Goal: Task Accomplishment & Management: Use online tool/utility

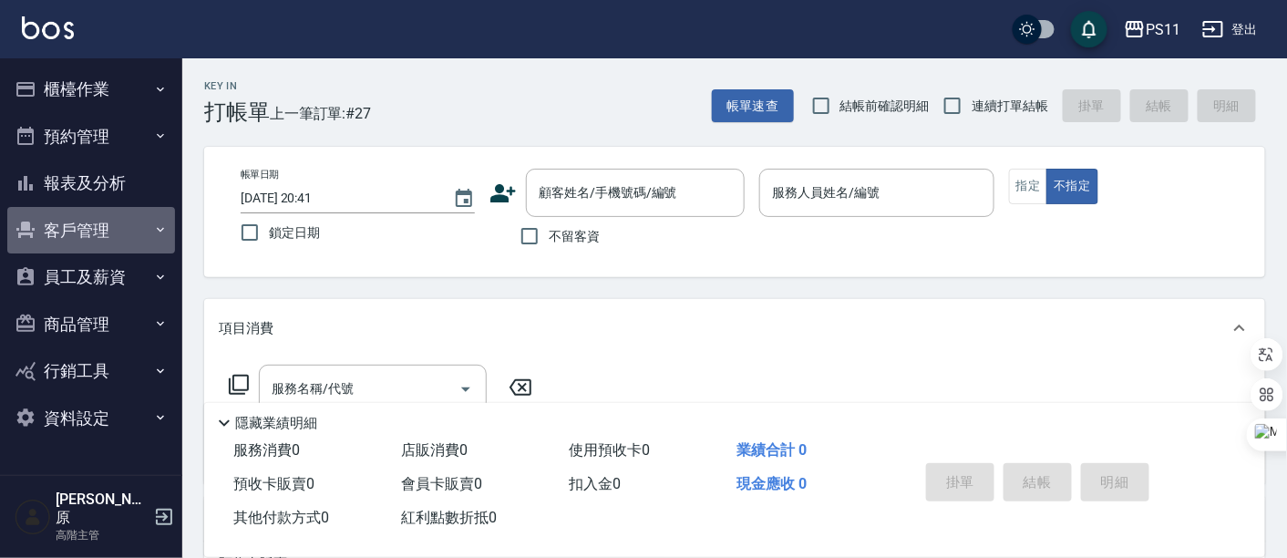
click at [93, 221] on button "客戶管理" at bounding box center [91, 230] width 168 height 47
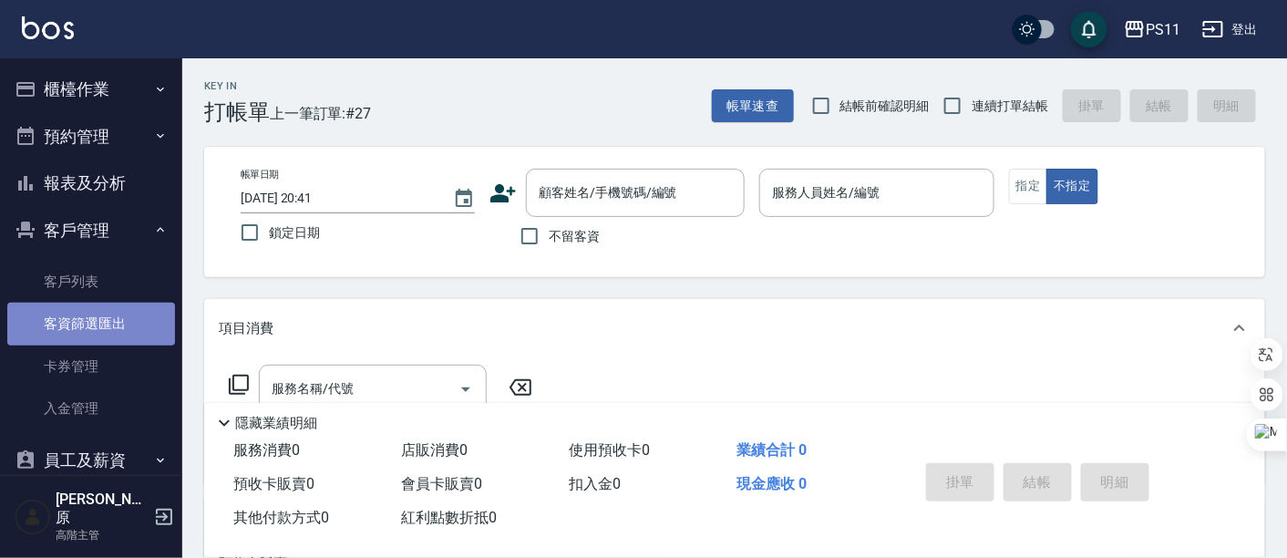
click at [104, 313] on link "客資篩選匯出" at bounding box center [91, 324] width 168 height 42
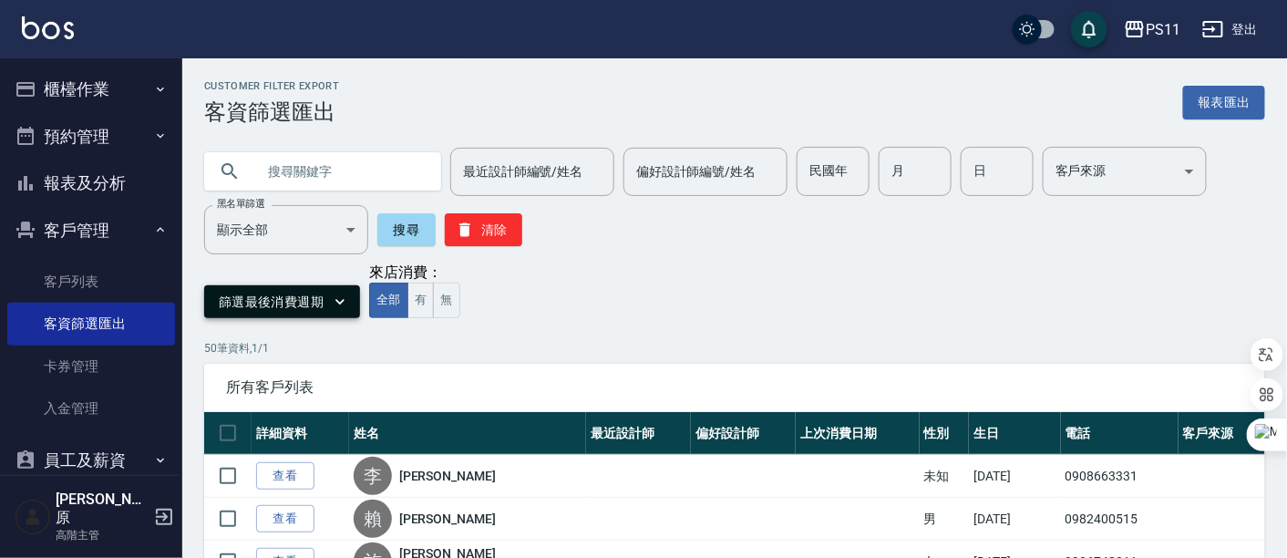
click at [333, 299] on icon "button" at bounding box center [340, 302] width 18 height 18
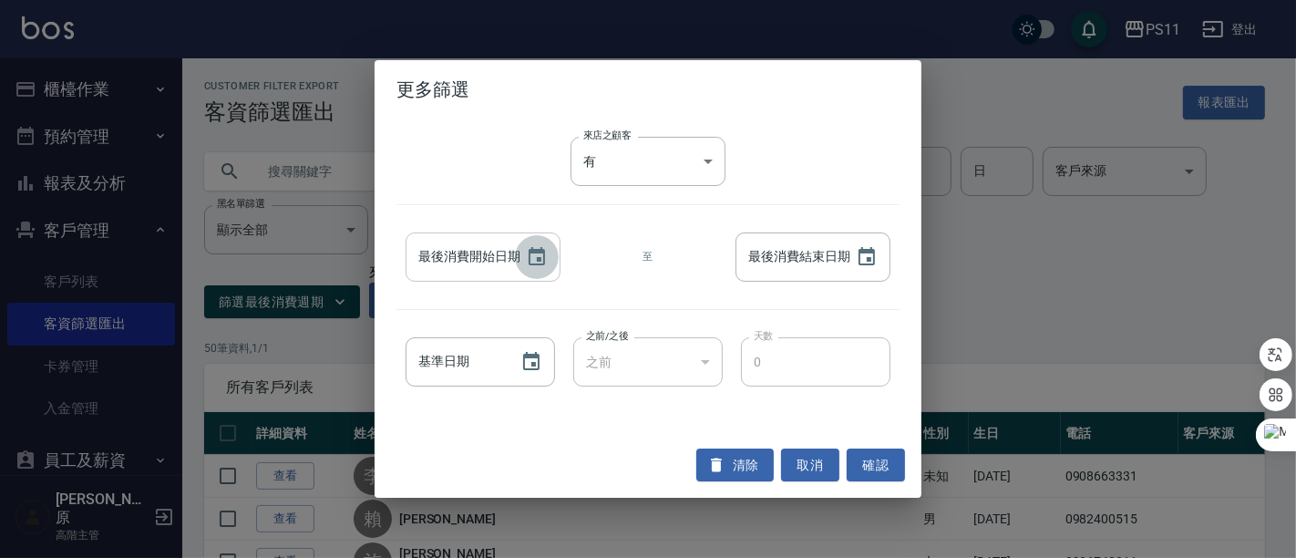
click at [530, 267] on icon "Choose date" at bounding box center [537, 257] width 22 height 22
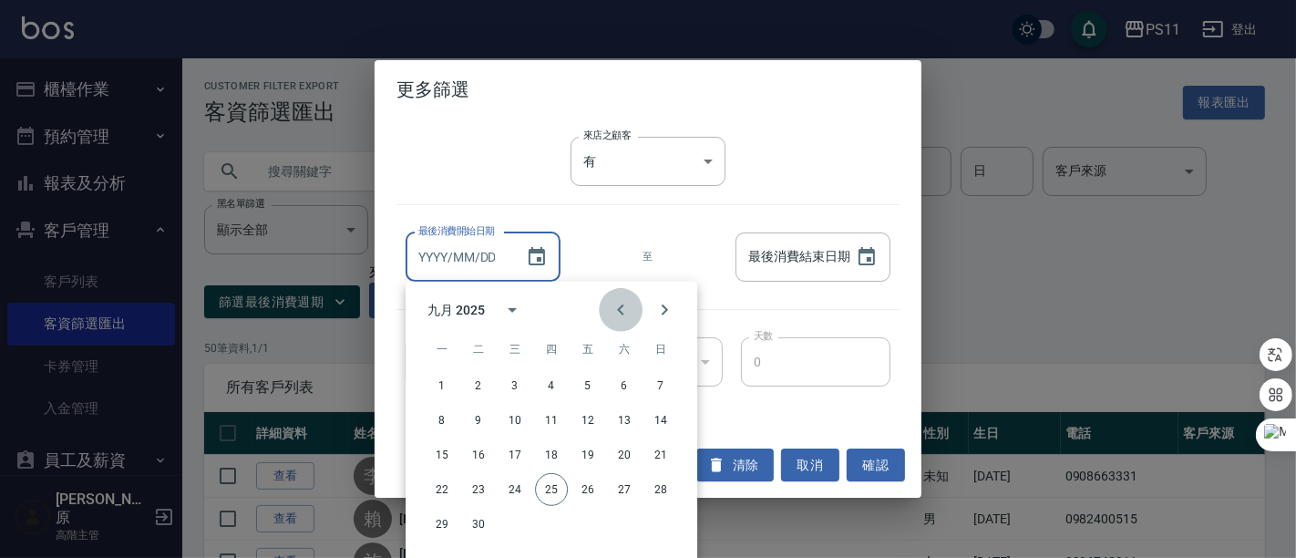
click at [605, 303] on button "Previous month" at bounding box center [621, 310] width 44 height 44
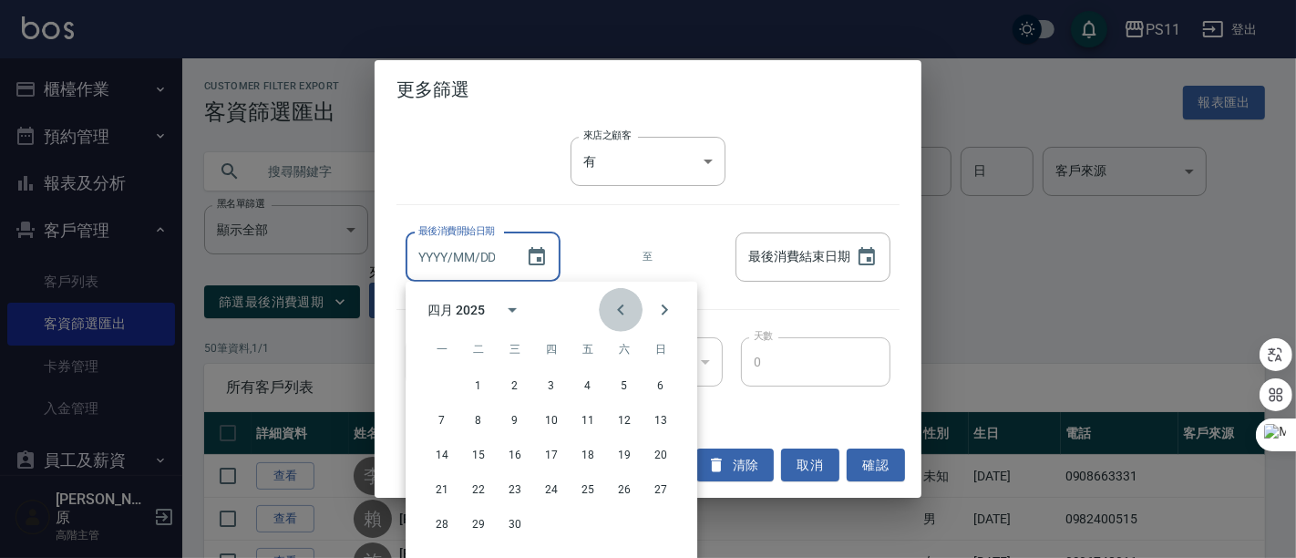
click at [605, 303] on button "Previous month" at bounding box center [621, 310] width 44 height 44
click at [613, 386] on button "1" at bounding box center [624, 385] width 33 height 33
type input "[DATE]"
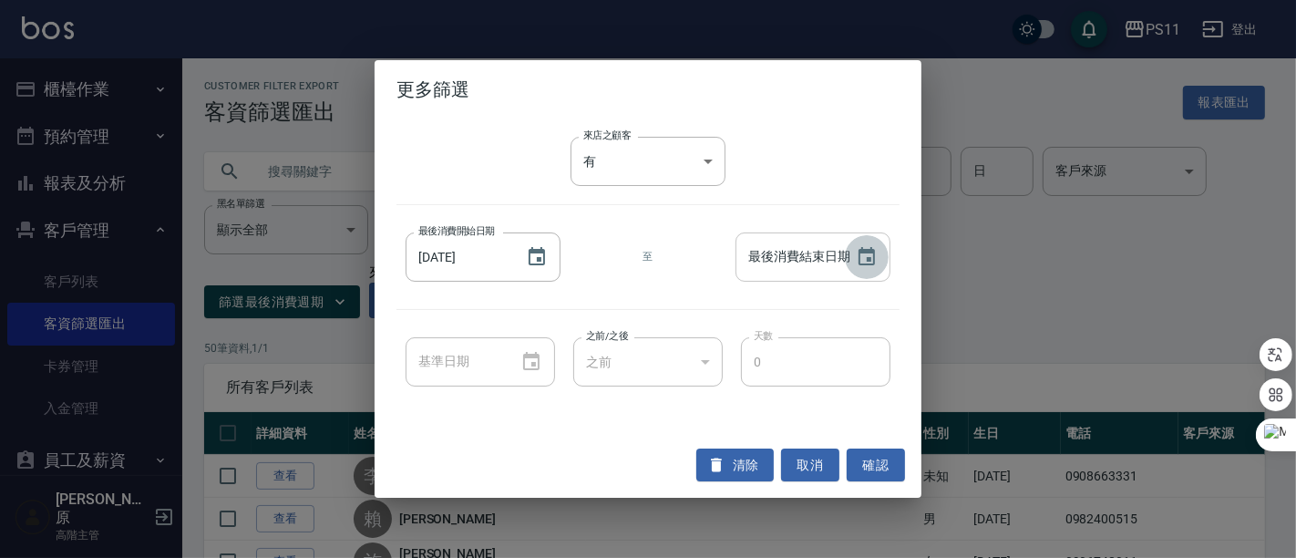
click at [877, 268] on button "Choose date" at bounding box center [867, 257] width 44 height 44
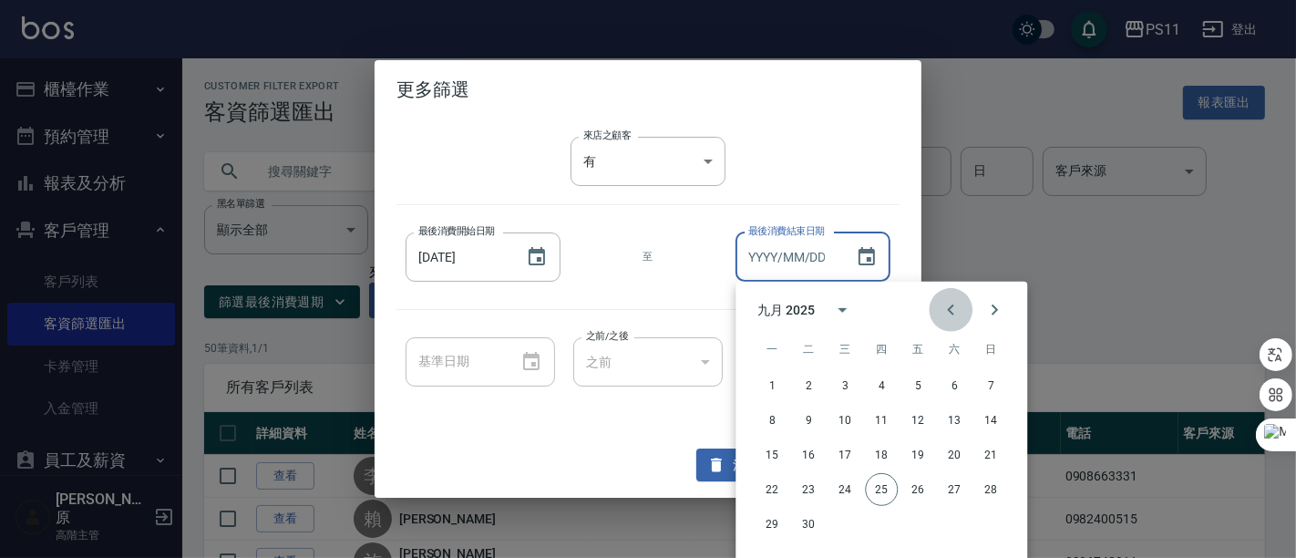
click at [953, 313] on icon "Previous month" at bounding box center [951, 310] width 22 height 22
click at [872, 522] on button "31" at bounding box center [881, 524] width 33 height 33
type input "[DATE]"
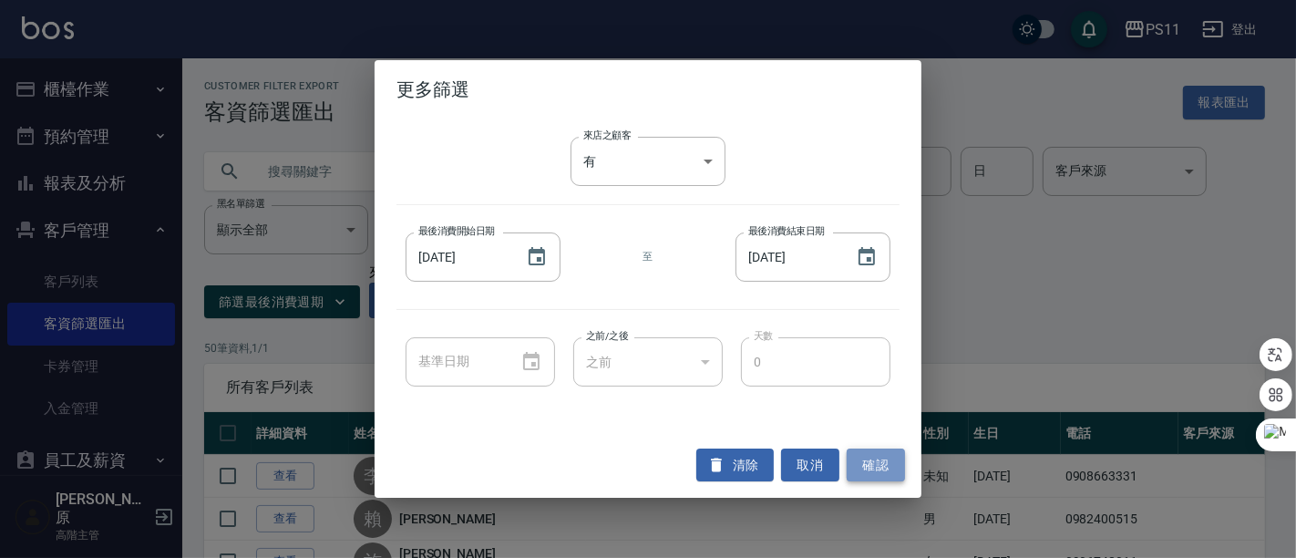
click at [876, 461] on button "確認" at bounding box center [876, 465] width 58 height 34
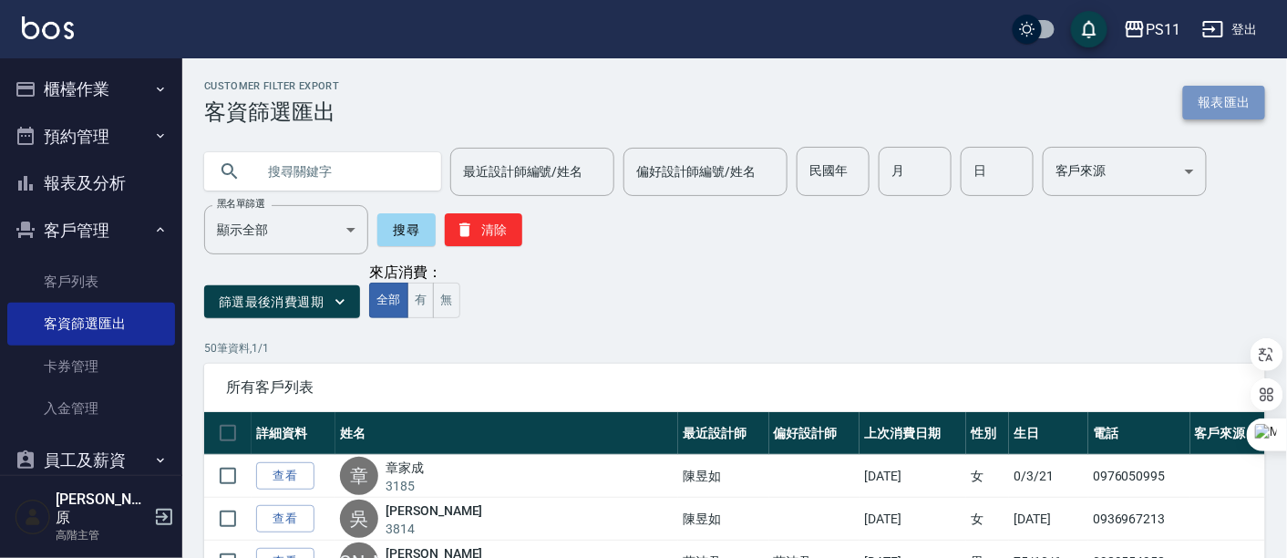
click at [1220, 100] on button "報表匯出" at bounding box center [1224, 103] width 82 height 34
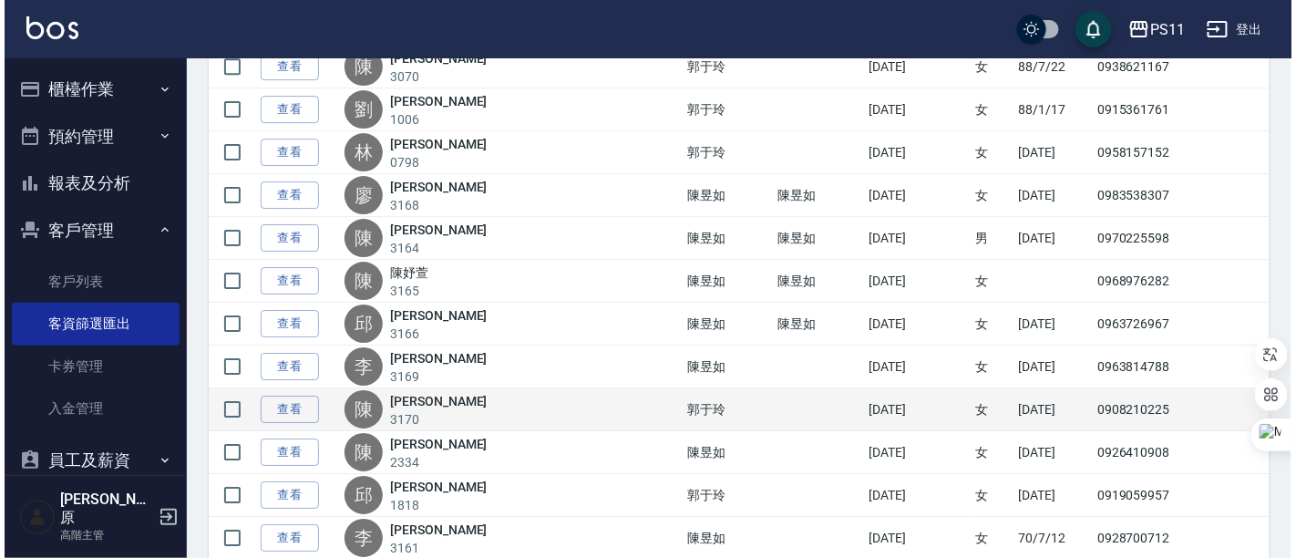
scroll to position [2112, 0]
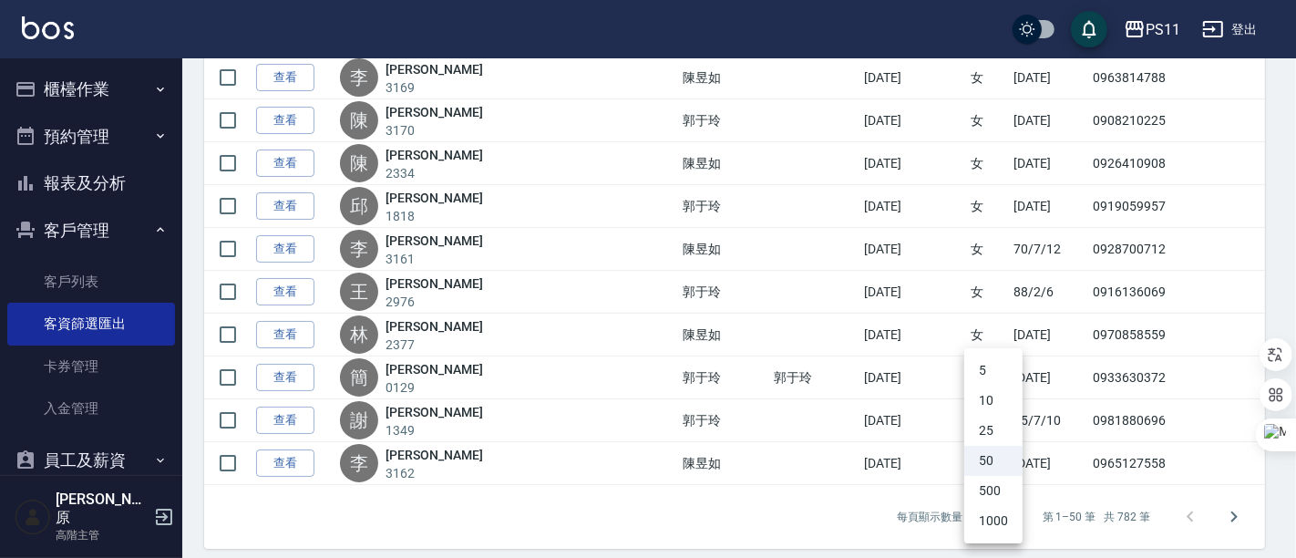
click at [993, 512] on li "1000" at bounding box center [993, 521] width 58 height 30
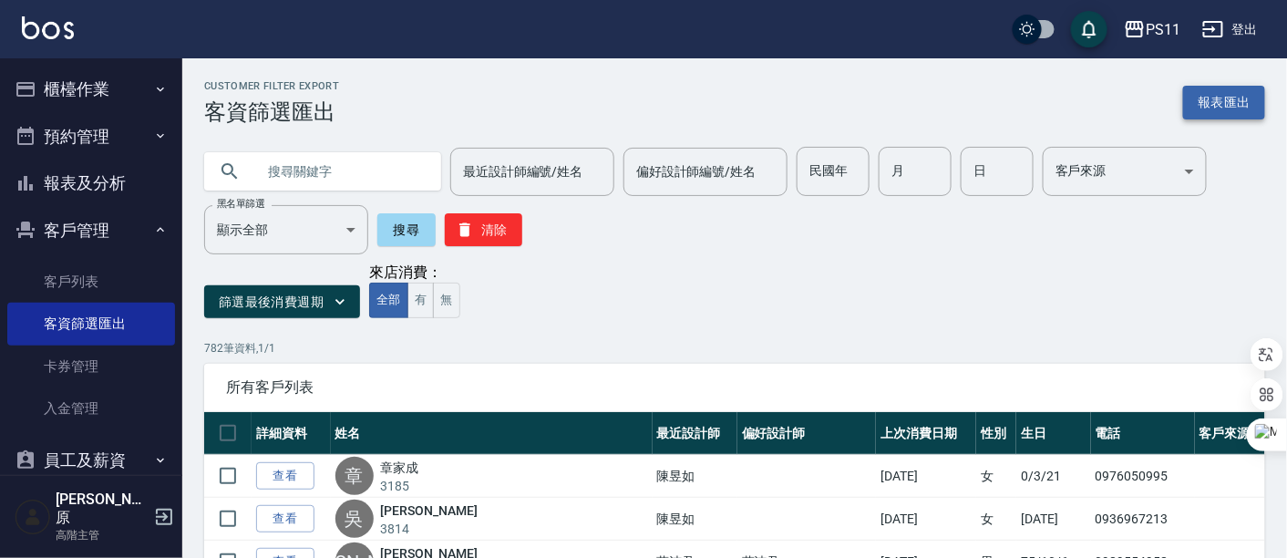
click at [1216, 104] on button "報表匯出" at bounding box center [1224, 103] width 82 height 34
click at [1167, 35] on div "PS11" at bounding box center [1163, 29] width 35 height 23
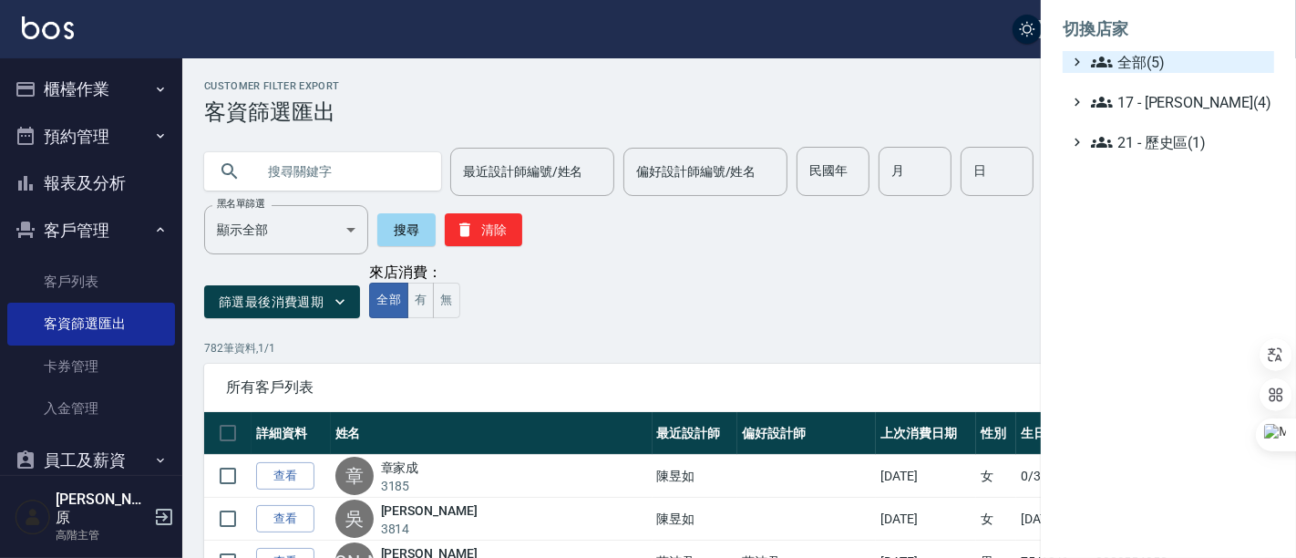
click at [1166, 54] on span "全部(5)" at bounding box center [1179, 62] width 176 height 22
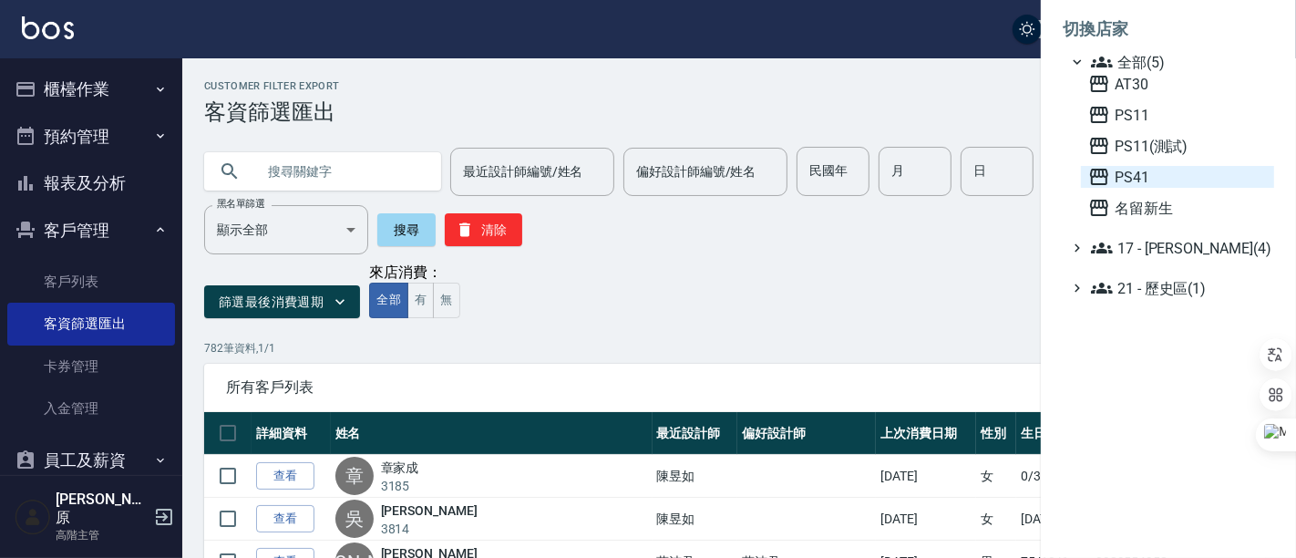
click at [1140, 168] on span "PS41" at bounding box center [1177, 177] width 179 height 22
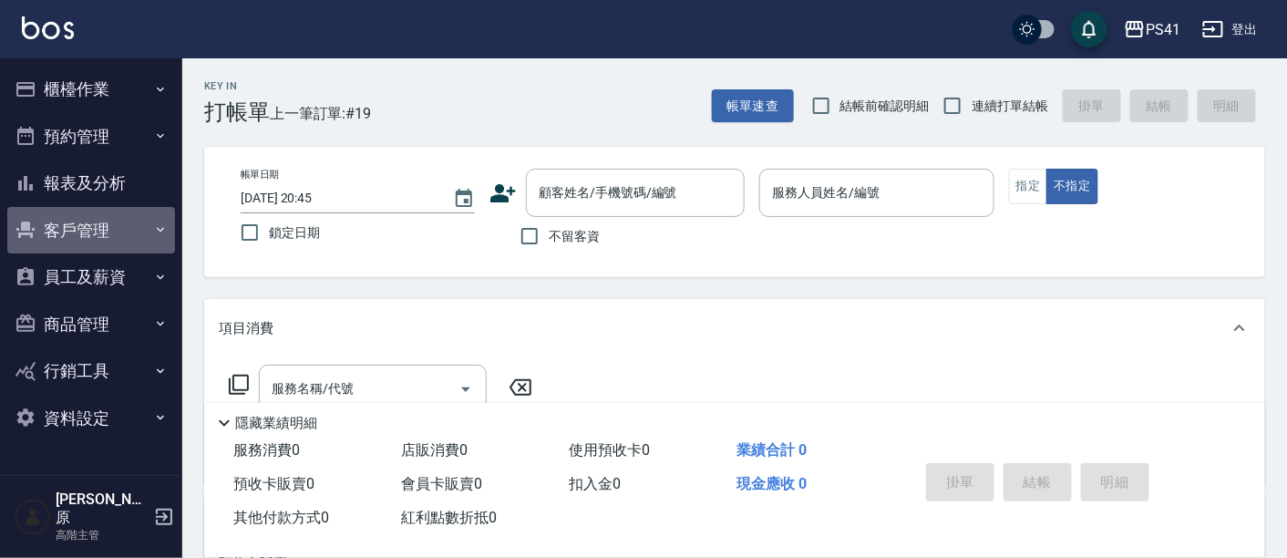
click at [103, 228] on button "客戶管理" at bounding box center [91, 230] width 168 height 47
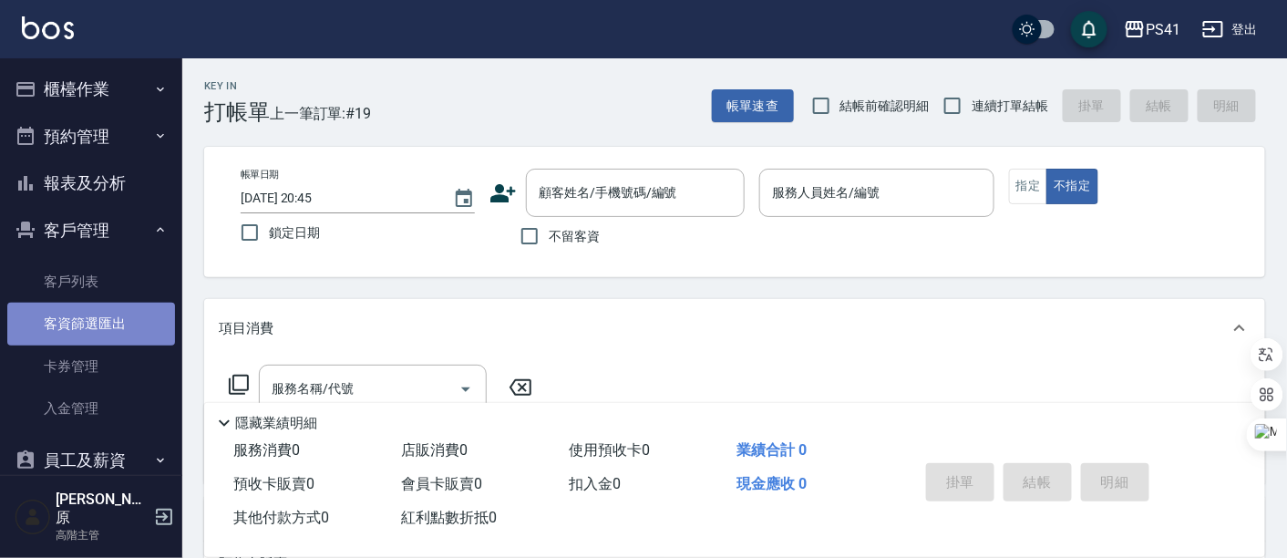
click at [114, 326] on link "客資篩選匯出" at bounding box center [91, 324] width 168 height 42
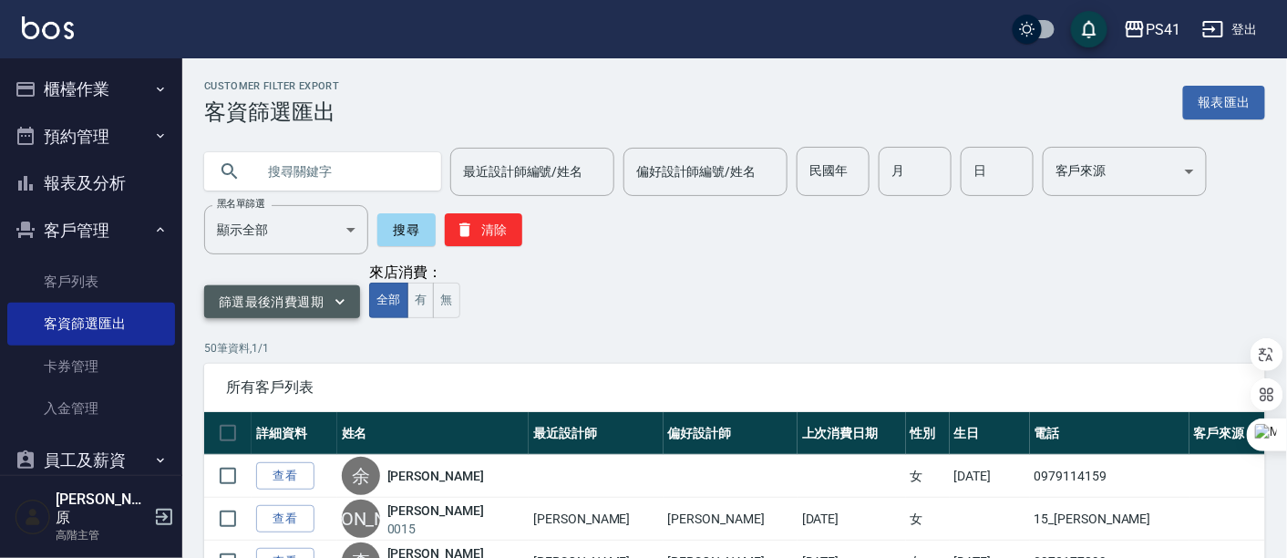
click at [320, 304] on button "篩選最後消費週期" at bounding box center [282, 302] width 156 height 34
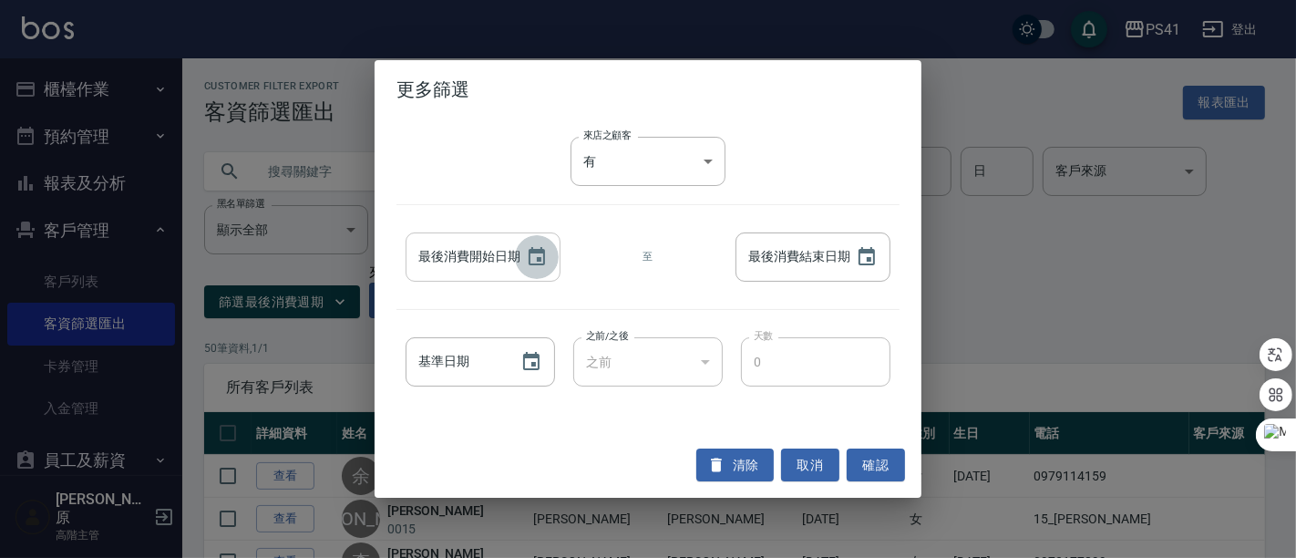
click at [533, 269] on button "Choose date" at bounding box center [537, 257] width 44 height 44
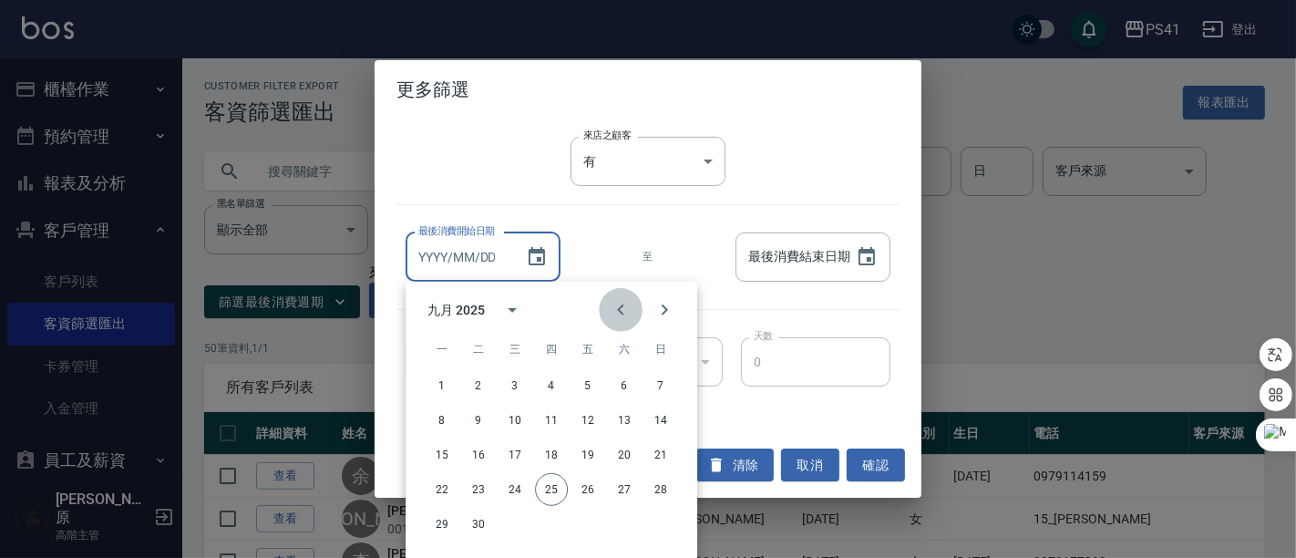
click at [616, 306] on icon "Previous month" at bounding box center [621, 310] width 22 height 22
click at [616, 308] on icon "Previous month" at bounding box center [621, 310] width 22 height 22
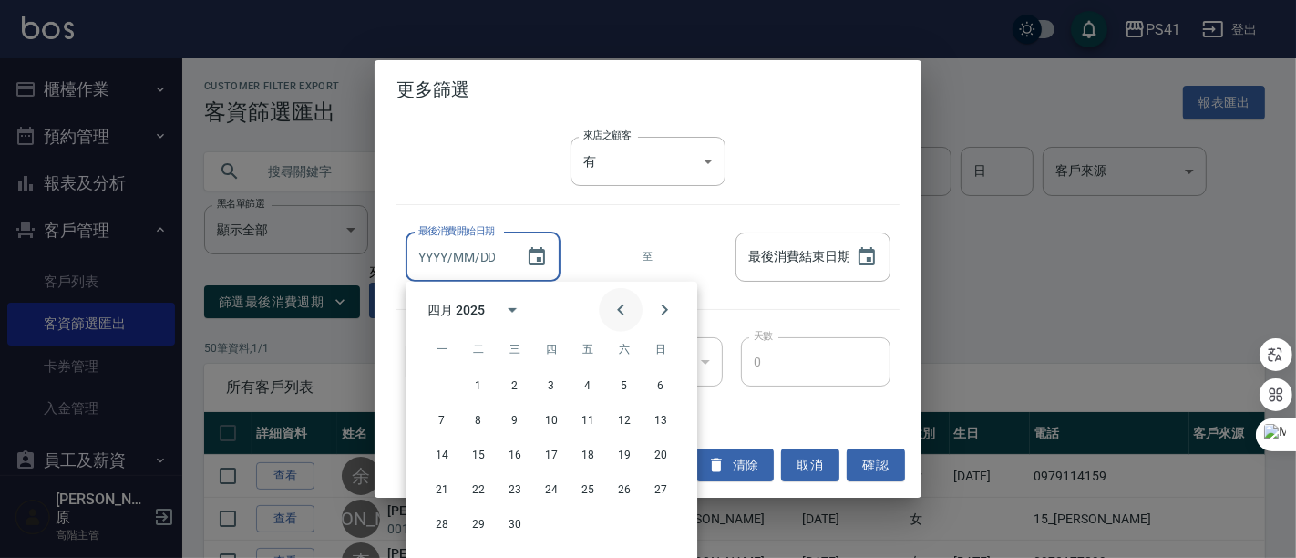
click at [616, 308] on icon "Previous month" at bounding box center [621, 310] width 22 height 22
click at [633, 386] on button "1" at bounding box center [624, 385] width 33 height 33
type input "[DATE]"
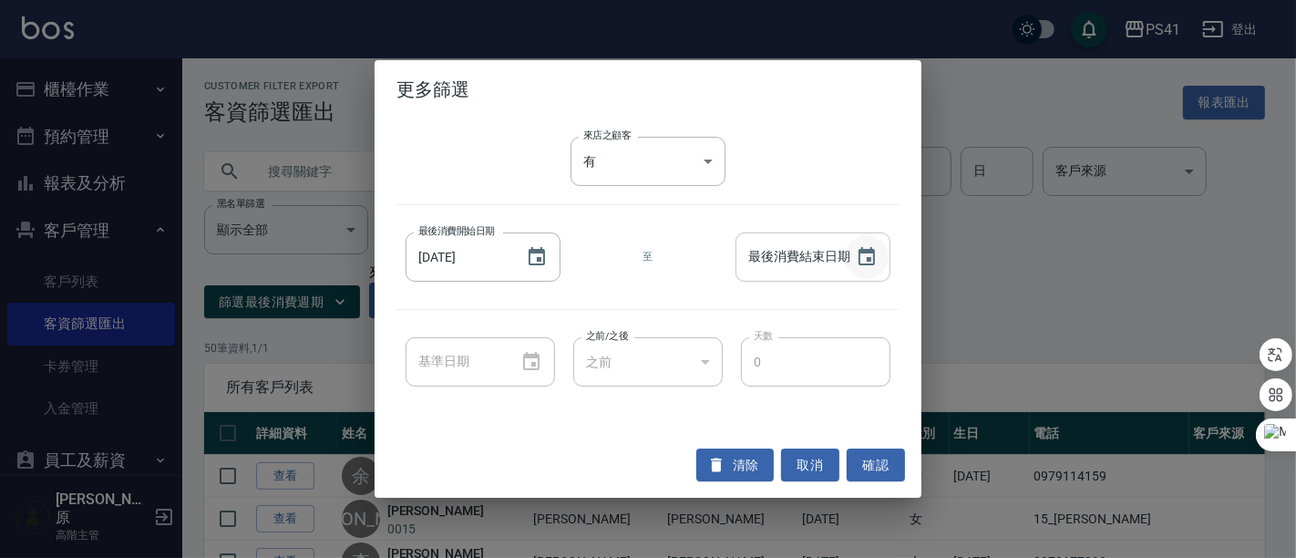
click at [864, 262] on icon "Choose date" at bounding box center [867, 257] width 22 height 22
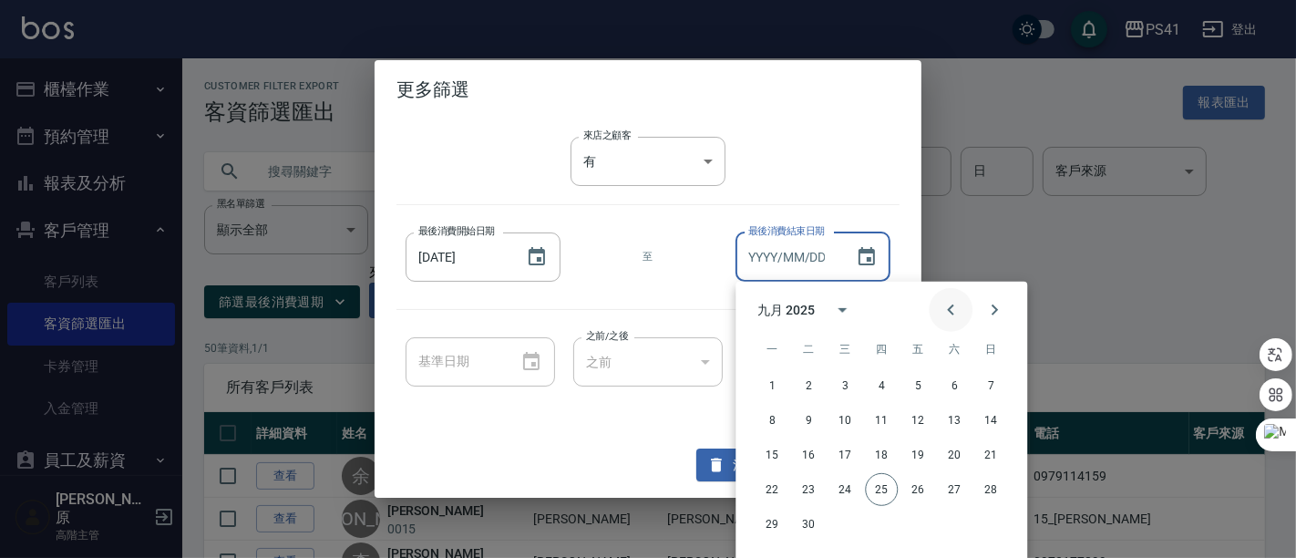
click at [944, 307] on icon "Previous month" at bounding box center [951, 310] width 22 height 22
click at [944, 308] on icon "Previous month" at bounding box center [951, 310] width 22 height 22
click at [882, 524] on button "31" at bounding box center [881, 524] width 33 height 33
type input "[DATE]"
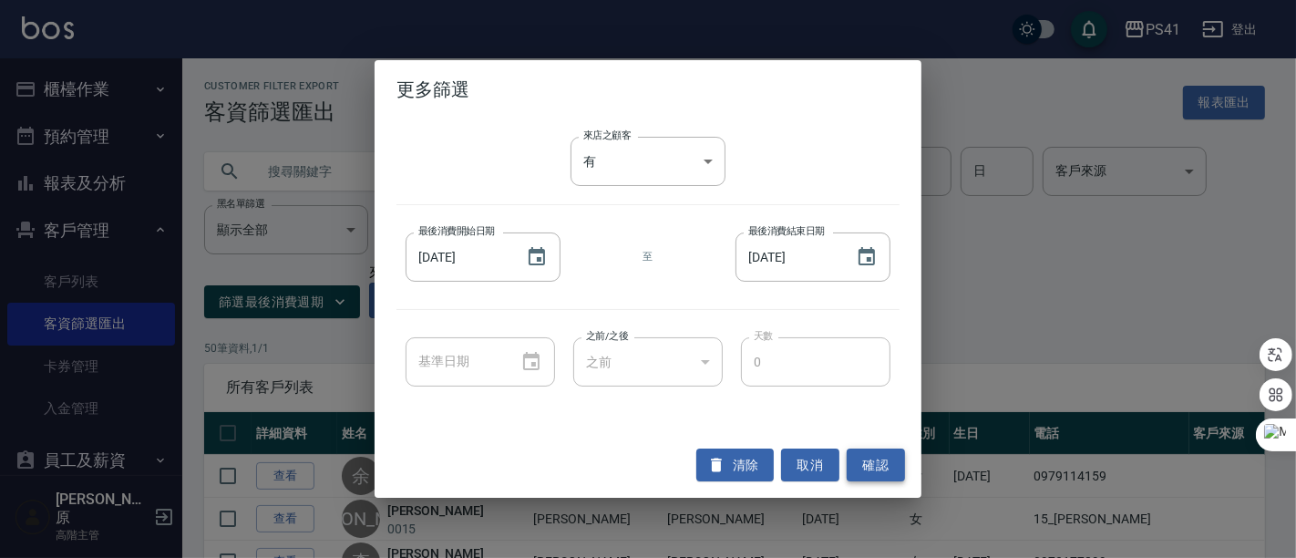
click at [887, 470] on button "確認" at bounding box center [876, 465] width 58 height 34
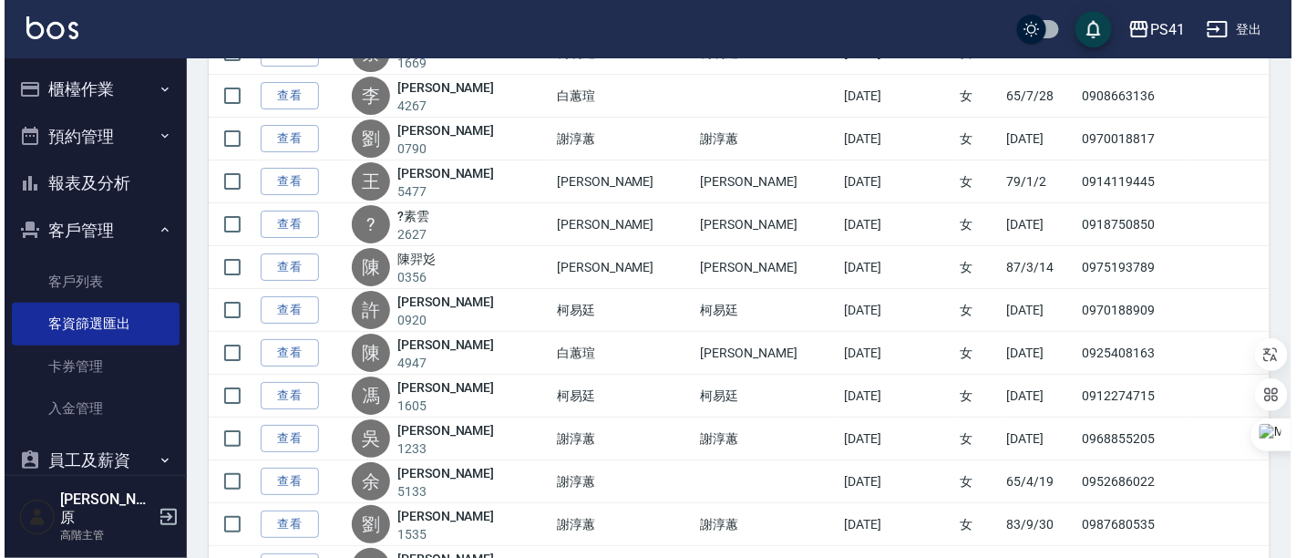
scroll to position [2112, 0]
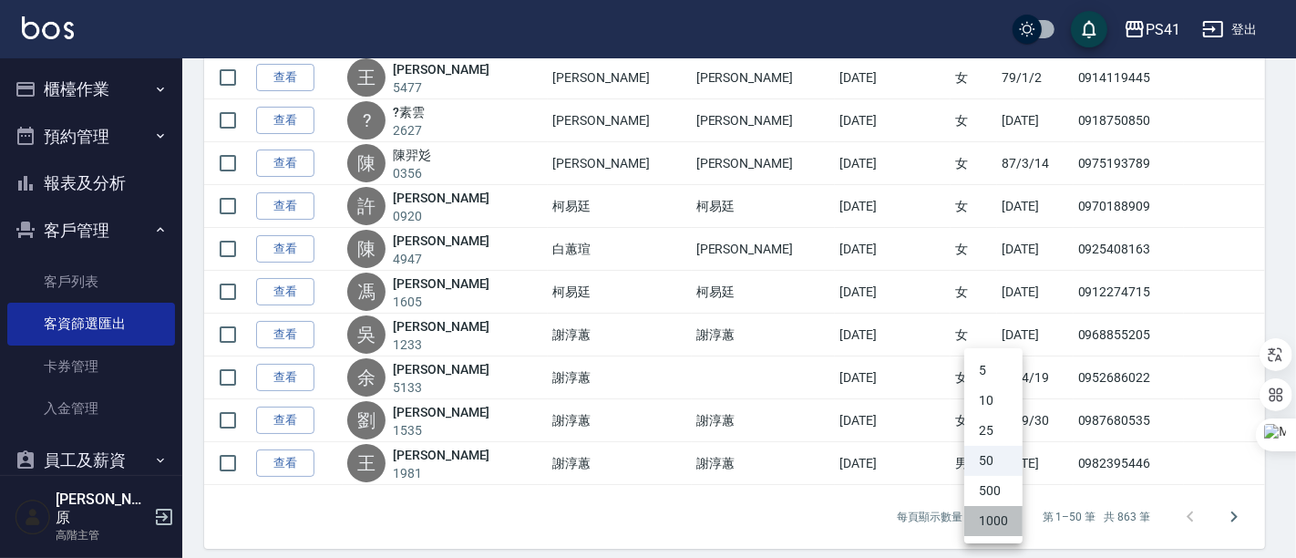
click at [999, 527] on li "1000" at bounding box center [993, 521] width 58 height 30
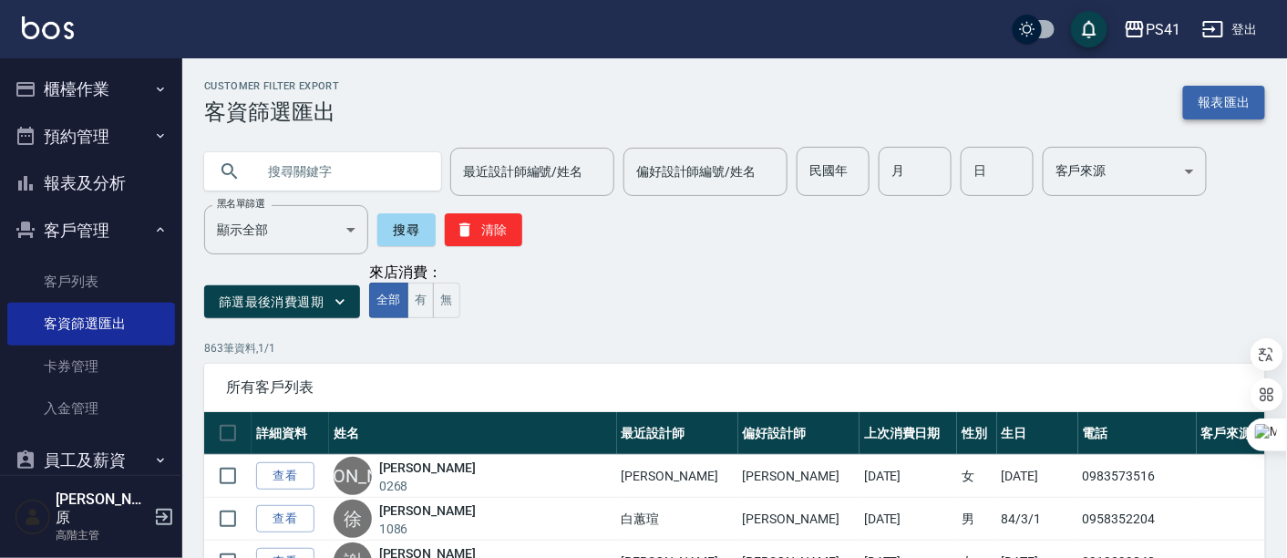
click at [1223, 112] on button "報表匯出" at bounding box center [1224, 103] width 82 height 34
click at [1223, 112] on div "報表匯出" at bounding box center [1224, 103] width 82 height 34
